Goal: Task Accomplishment & Management: Manage account settings

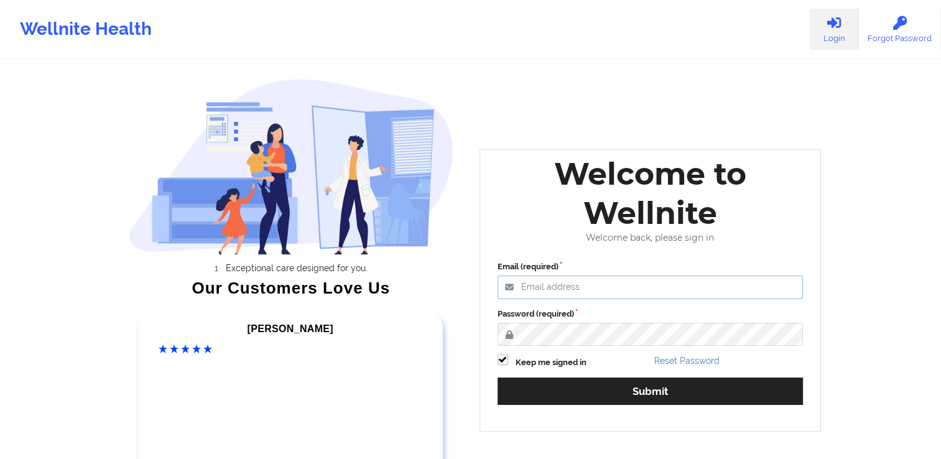
click at [550, 287] on input "Email (required)" at bounding box center [651, 288] width 306 height 24
type input "Deniciajames@gmail.com"
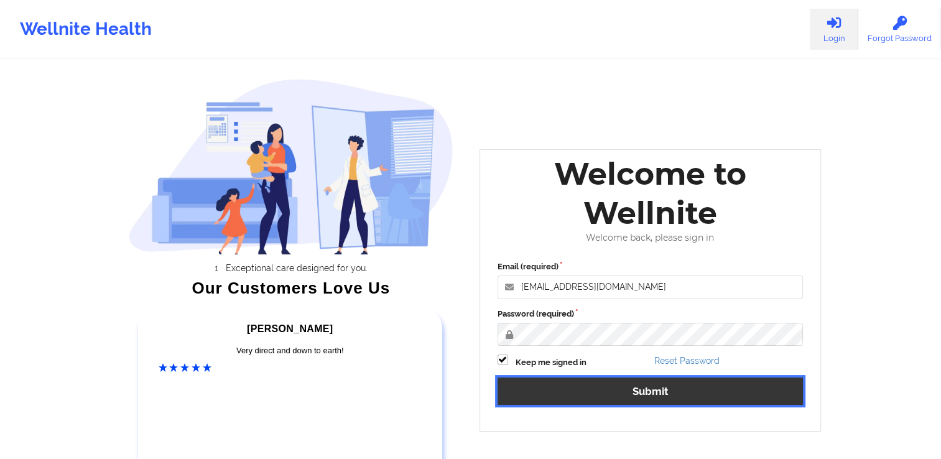
click at [642, 392] on button "Submit" at bounding box center [651, 391] width 306 height 27
